Goal: Task Accomplishment & Management: Use online tool/utility

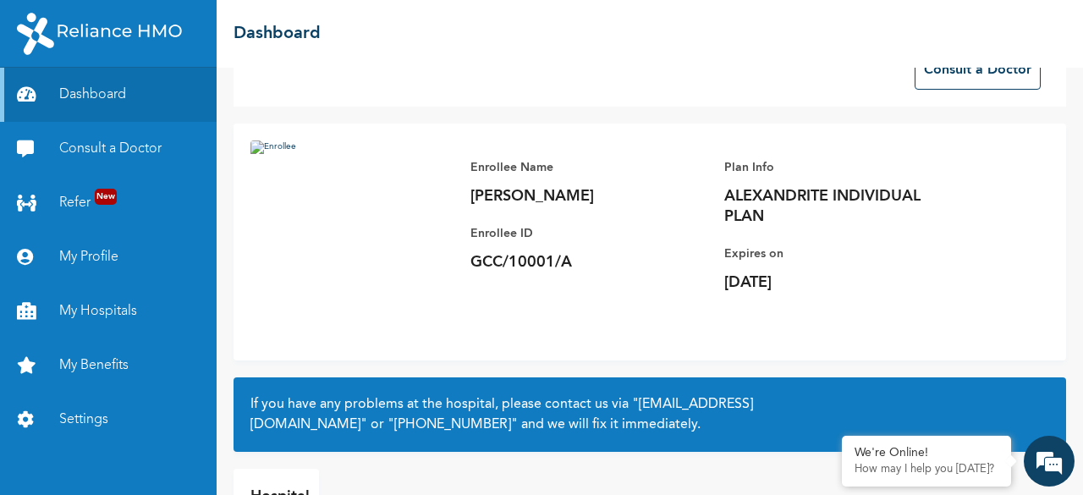
scroll to position [85, 0]
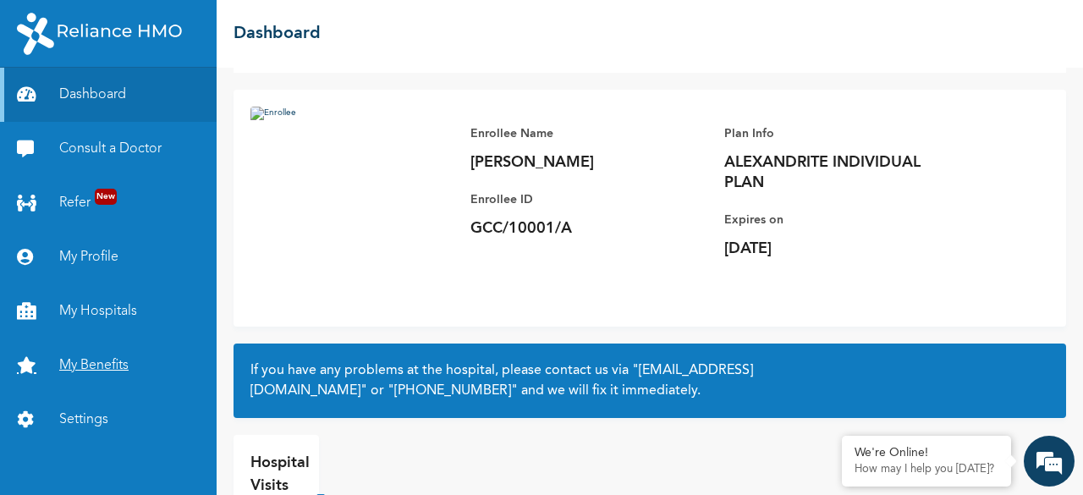
click at [122, 364] on link "My Benefits" at bounding box center [108, 365] width 217 height 54
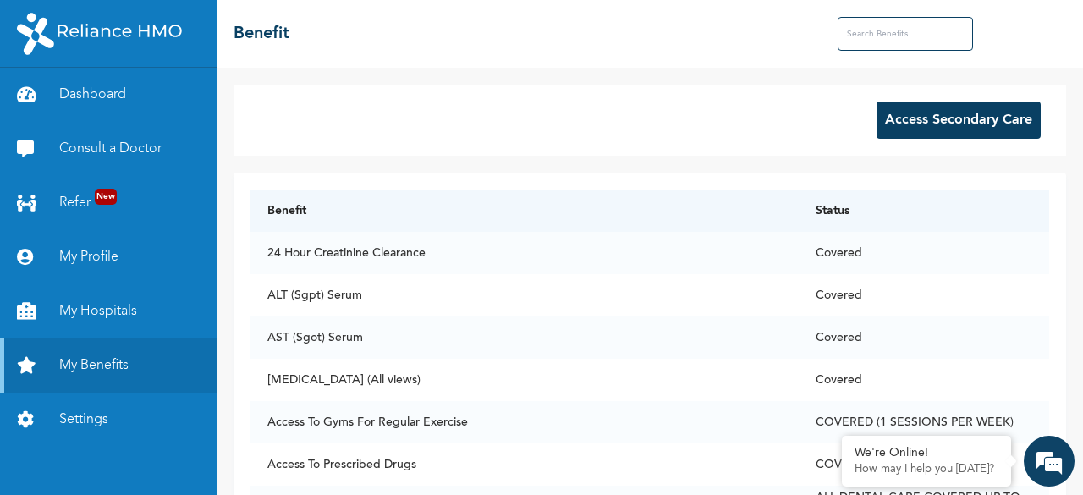
click at [952, 119] on button "Access Secondary Care" at bounding box center [958, 119] width 164 height 37
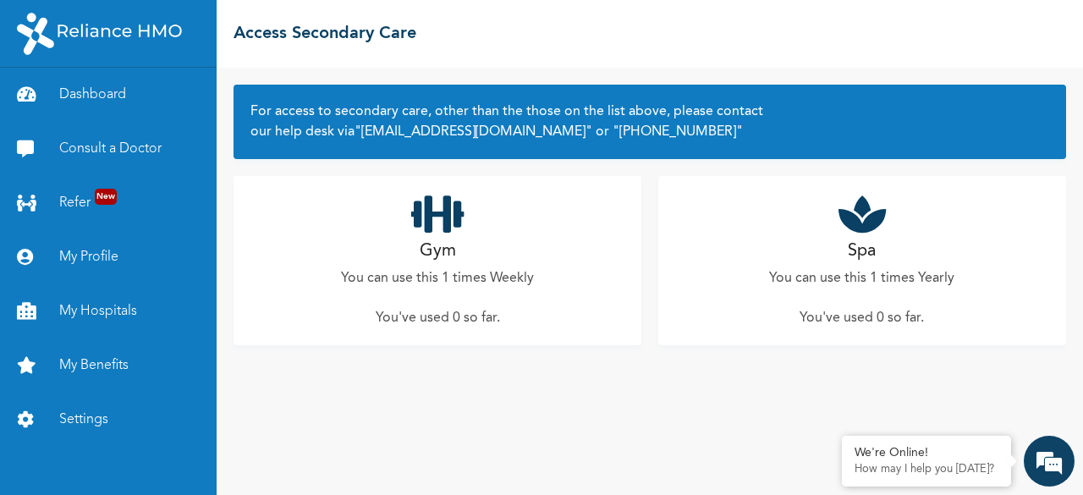
click at [443, 227] on icon at bounding box center [437, 214] width 53 height 42
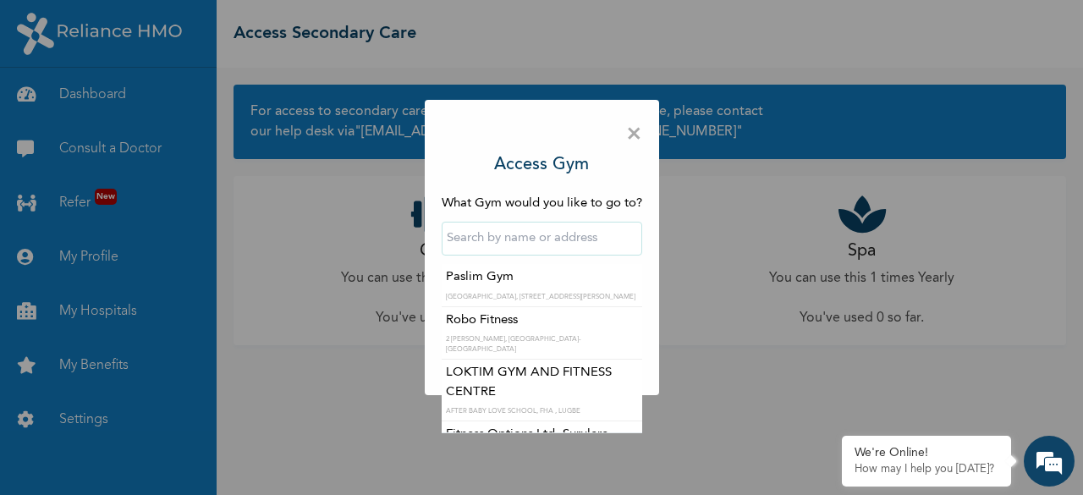
click at [464, 238] on input "text" at bounding box center [541, 239] width 200 height 34
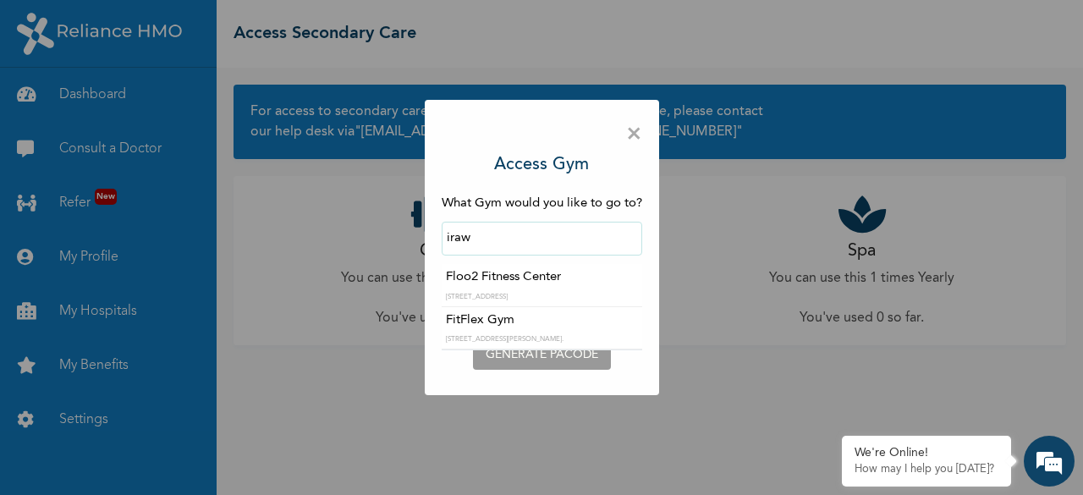
type input "Floo2 Fitness Center"
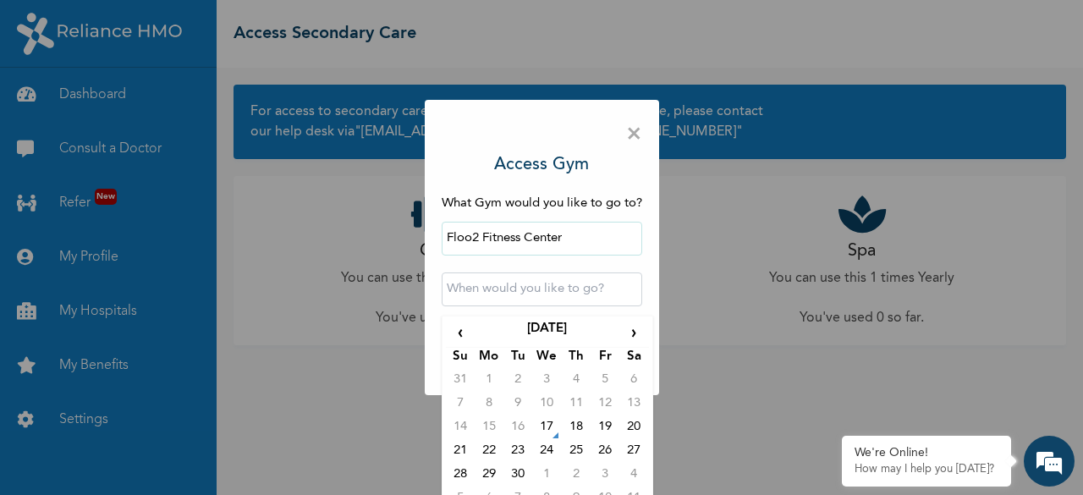
click at [524, 288] on input "text" at bounding box center [541, 289] width 200 height 34
click at [544, 425] on td "17" at bounding box center [546, 430] width 29 height 24
type input "[DATE] 12:00 AM"
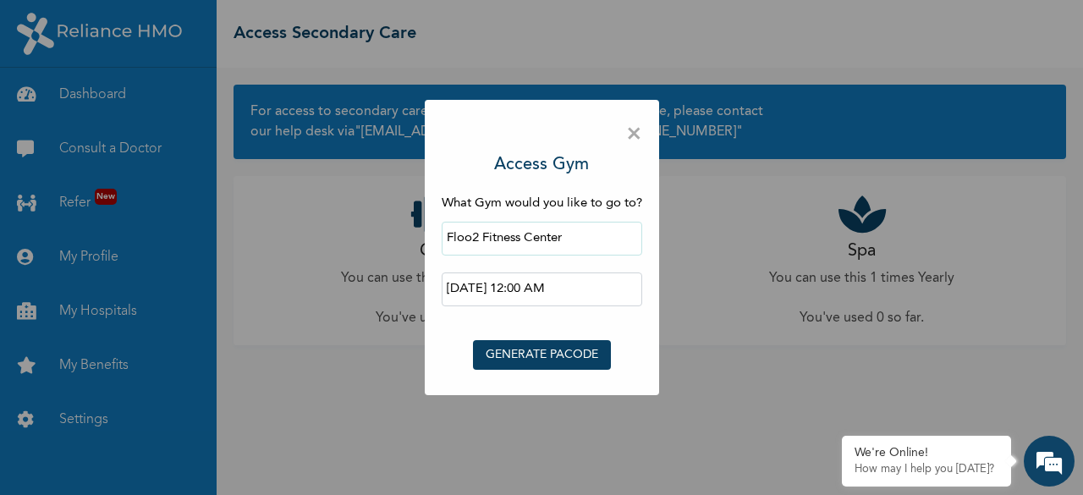
click at [565, 354] on button "GENERATE PACODE" at bounding box center [542, 355] width 138 height 30
